Goal: Task Accomplishment & Management: Manage account settings

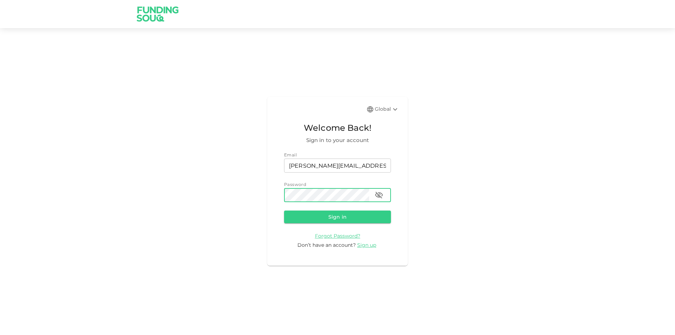
click at [284, 211] on button "Sign in" at bounding box center [337, 217] width 107 height 13
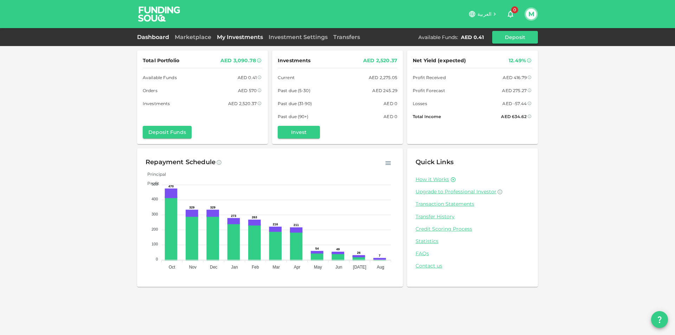
click at [230, 34] on link "My Investments" at bounding box center [240, 37] width 52 height 7
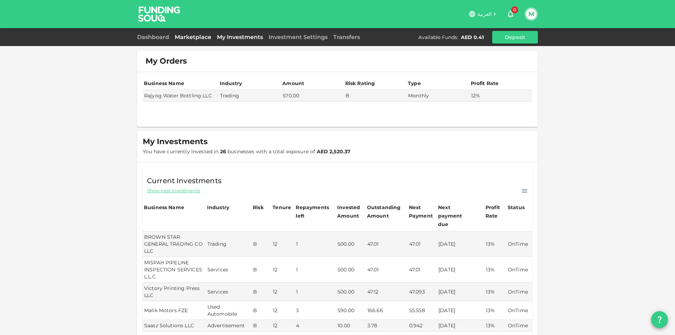
click at [201, 37] on link "Marketplace" at bounding box center [193, 37] width 42 height 7
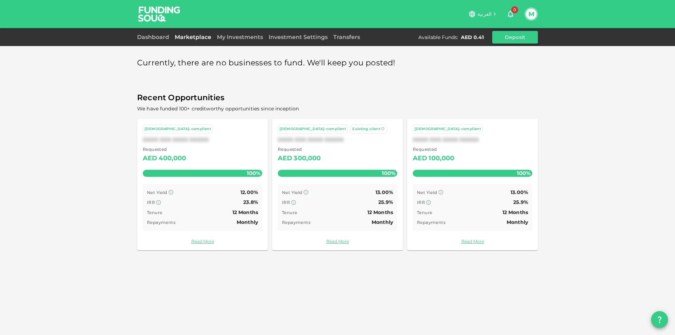
click at [532, 17] on button "M" at bounding box center [531, 14] width 11 height 11
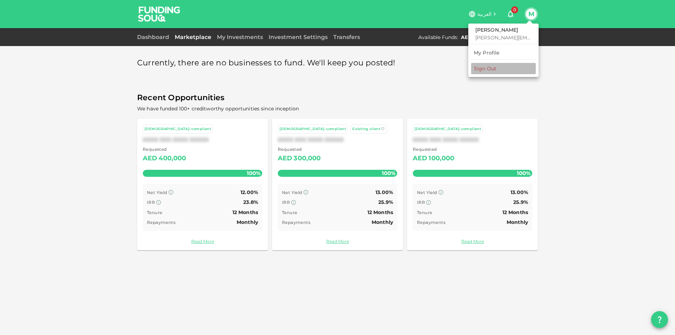
click at [507, 66] on li "Sign Out" at bounding box center [503, 68] width 65 height 11
